Goal: Task Accomplishment & Management: Use online tool/utility

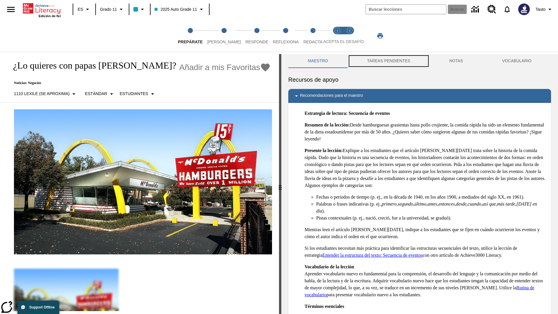
click at [388, 61] on button "TAREAS PENDIENTES" at bounding box center [388, 61] width 82 height 14
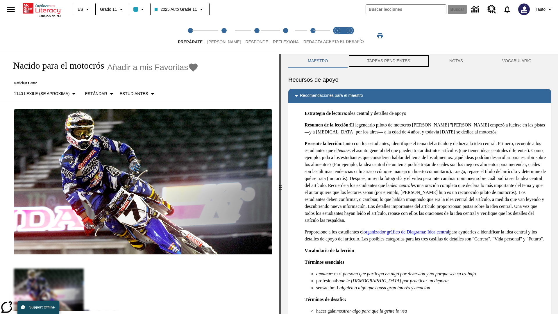
click at [388, 61] on button "TAREAS PENDIENTES" at bounding box center [388, 61] width 82 height 14
